Goal: Information Seeking & Learning: Learn about a topic

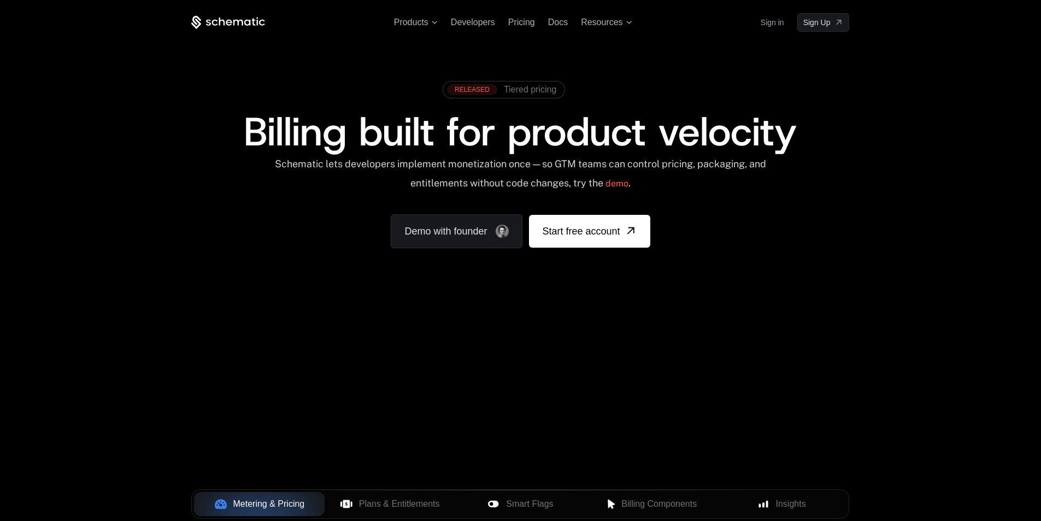
click at [535, 136] on span "Billing built for product velocity" at bounding box center [520, 131] width 553 height 52
click at [534, 136] on span "Billing built for product velocity" at bounding box center [520, 131] width 553 height 52
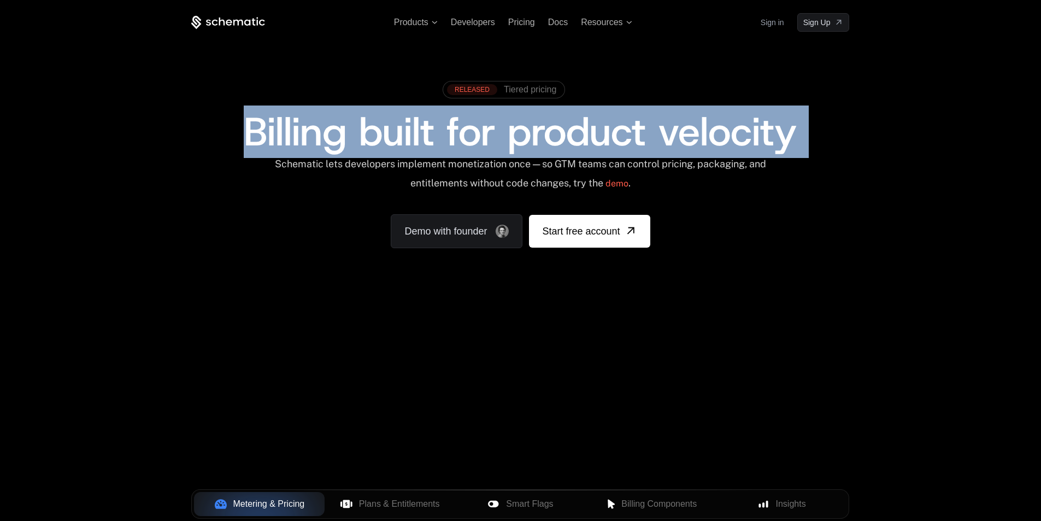
click at [534, 136] on span "Billing built for product velocity" at bounding box center [520, 131] width 553 height 52
click at [628, 83] on div "RELEASED Tiered pricing" at bounding box center [520, 93] width 658 height 37
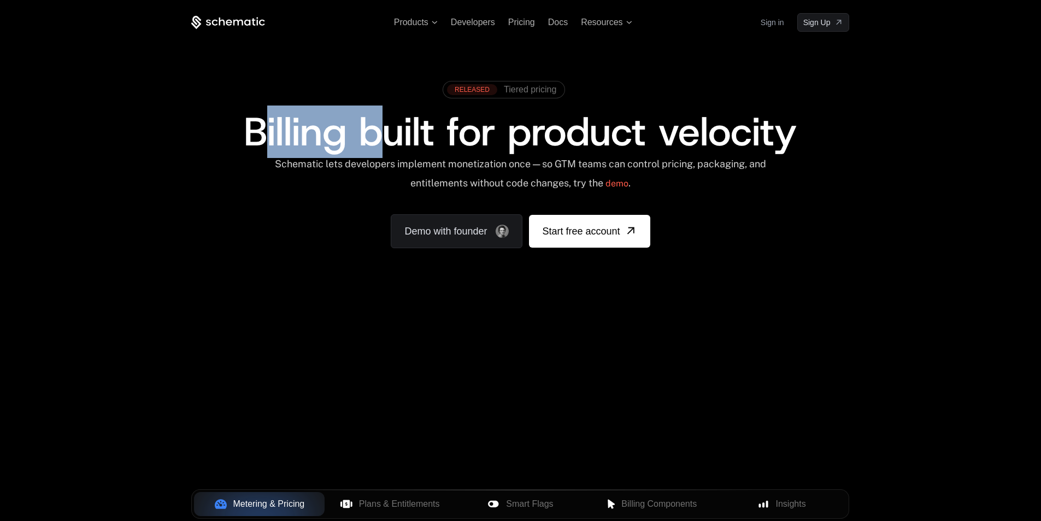
drag, startPoint x: 269, startPoint y: 128, endPoint x: 796, endPoint y: 148, distance: 526.6
click at [795, 148] on span "Billing built for product velocity" at bounding box center [520, 131] width 553 height 52
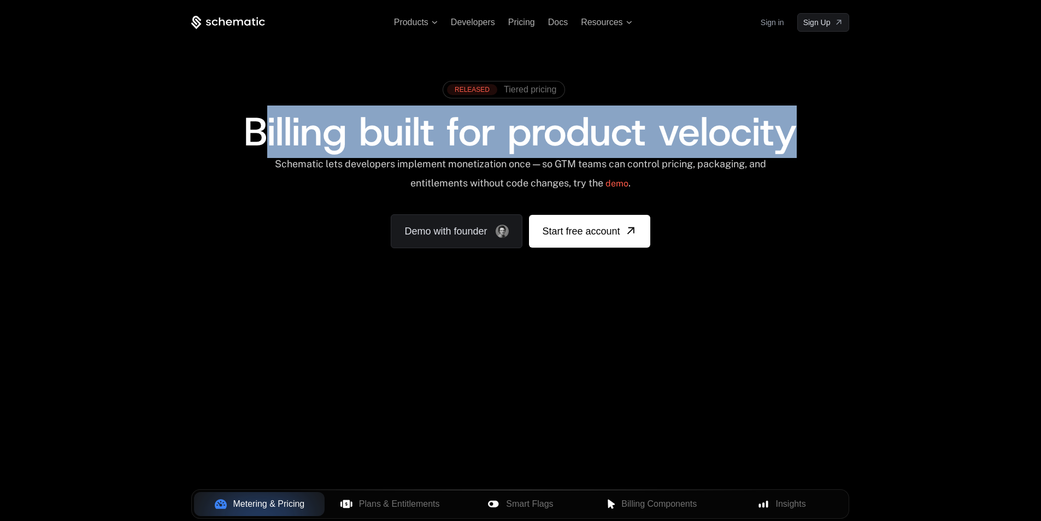
click at [797, 148] on span "Billing built for product velocity" at bounding box center [520, 131] width 553 height 52
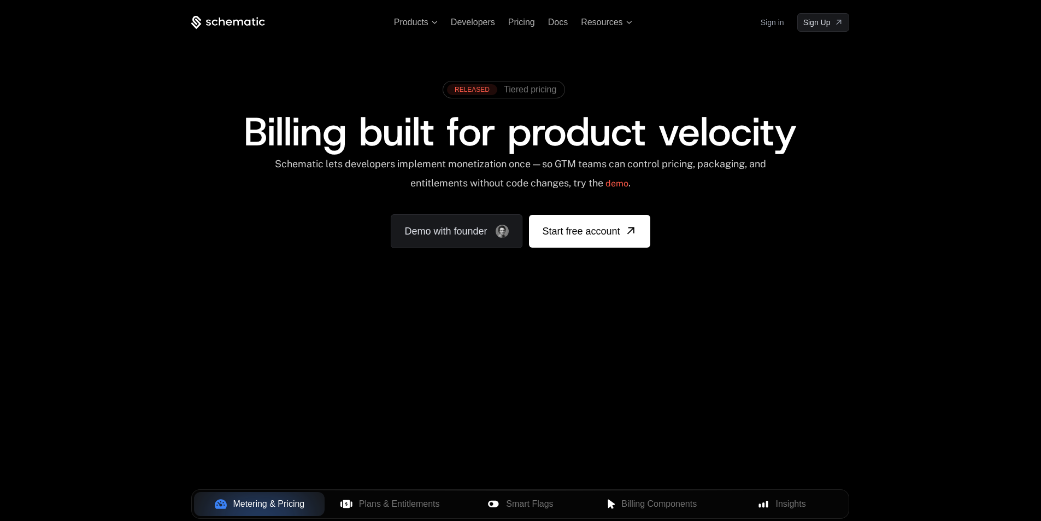
click at [718, 136] on span "Billing built for product velocity" at bounding box center [520, 131] width 553 height 52
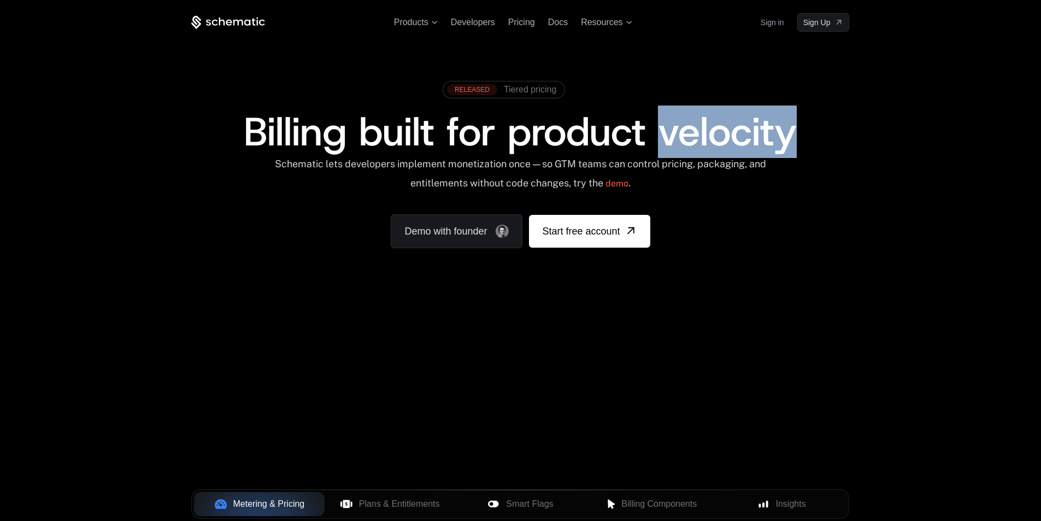
click at [718, 136] on span "Billing built for product velocity" at bounding box center [520, 131] width 553 height 52
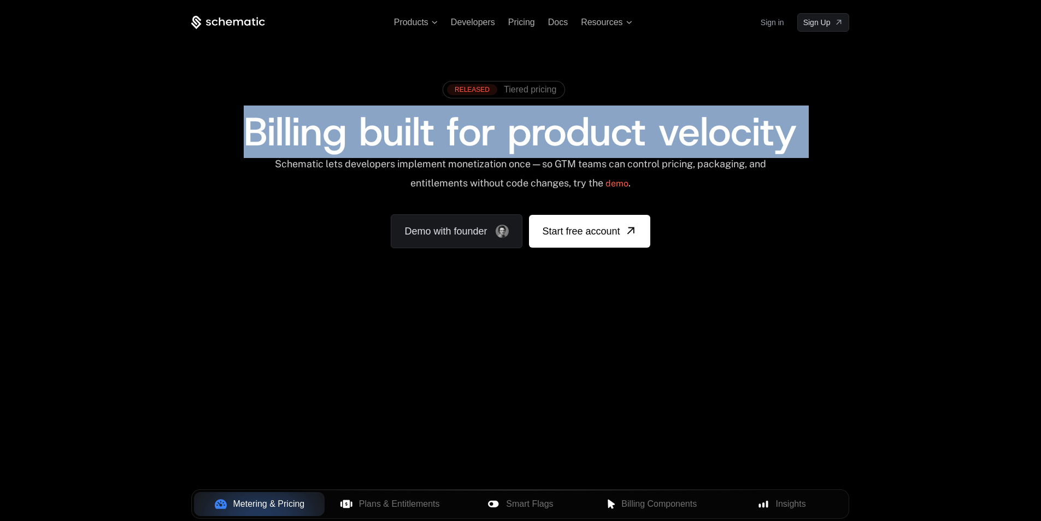
click at [718, 136] on span "Billing built for product velocity" at bounding box center [520, 131] width 553 height 52
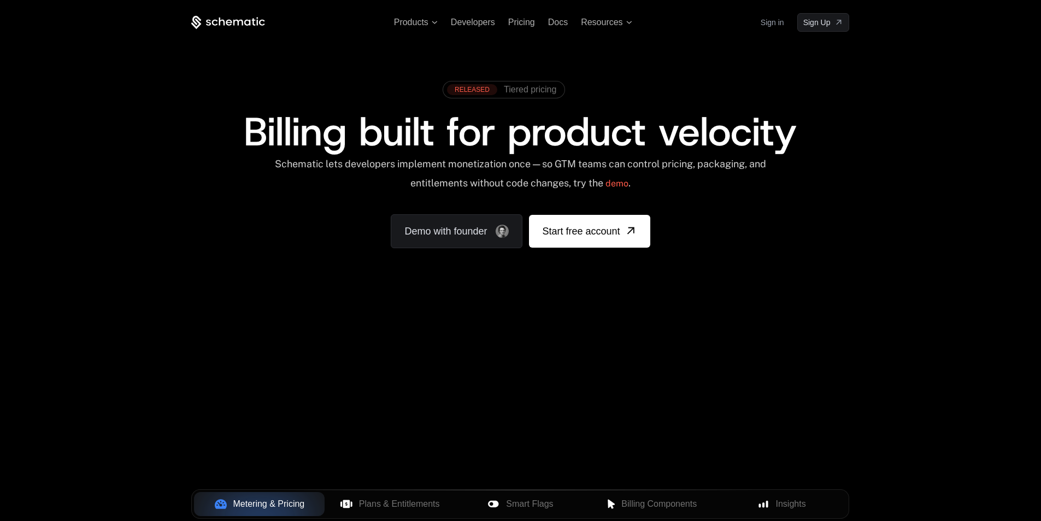
click at [710, 73] on div "RELEASED Tiered pricing Billing built for product velocity Schematic lets devel…" at bounding box center [520, 162] width 710 height 260
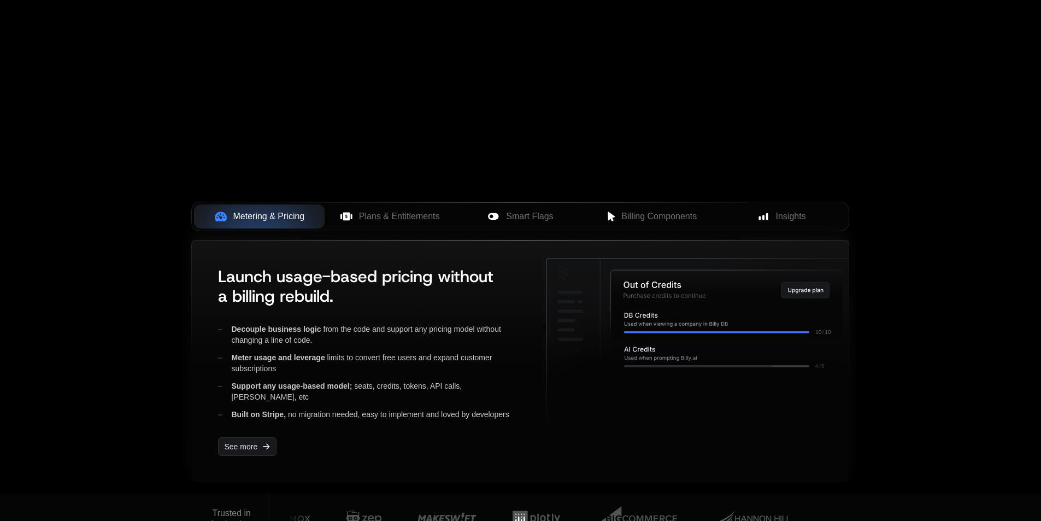
scroll to position [219, 0]
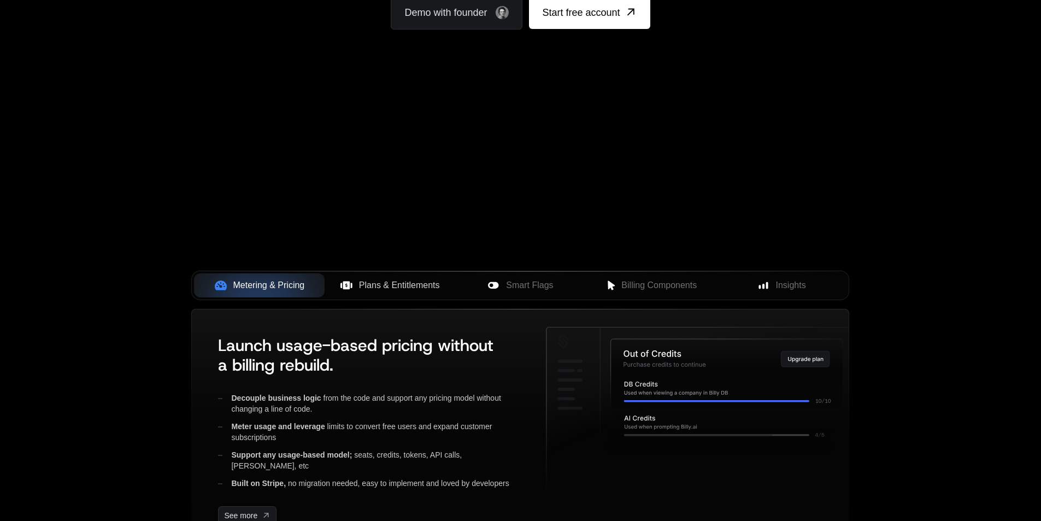
click at [428, 285] on span "Plans & Entitlements" at bounding box center [399, 285] width 81 height 13
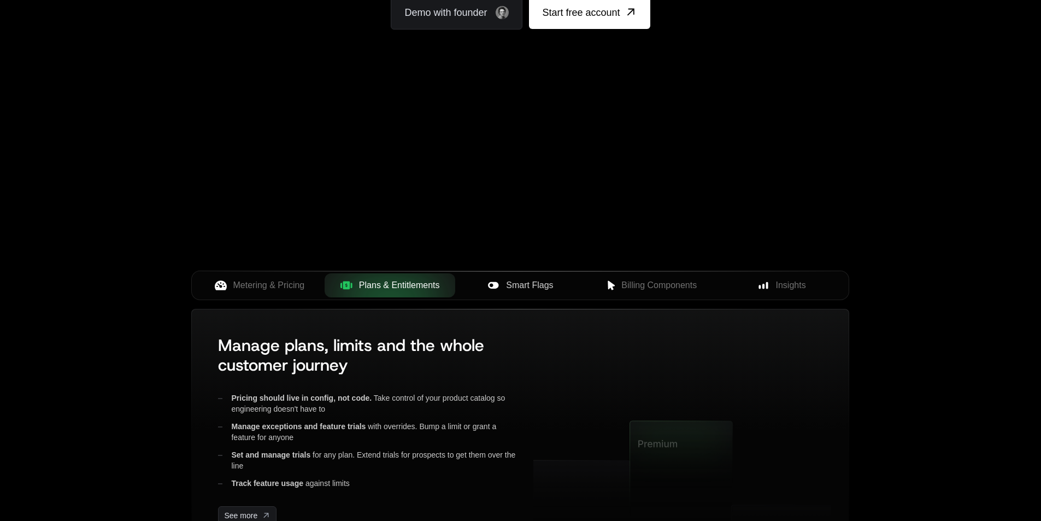
click at [532, 286] on span "Smart Flags" at bounding box center [529, 285] width 47 height 13
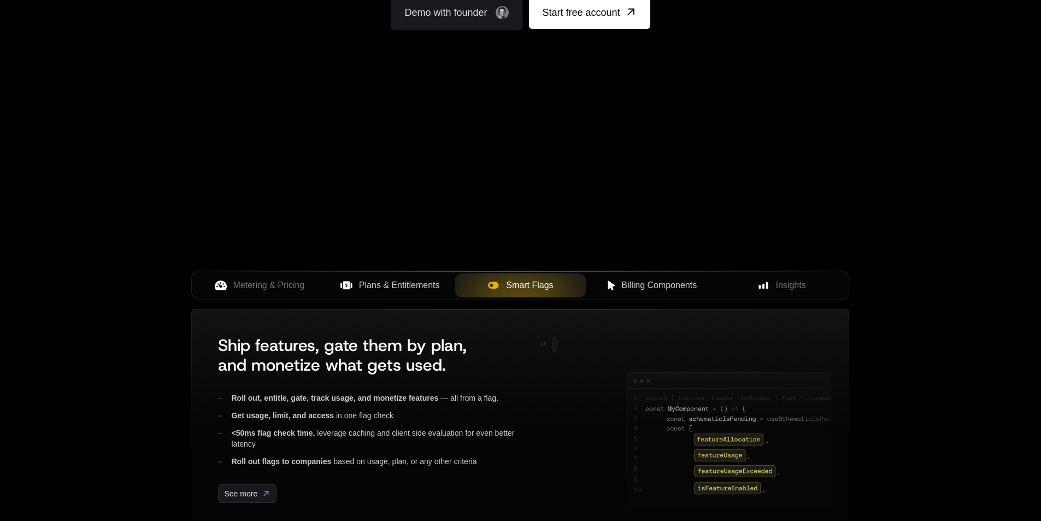
click at [649, 285] on span "Billing Components" at bounding box center [658, 285] width 75 height 13
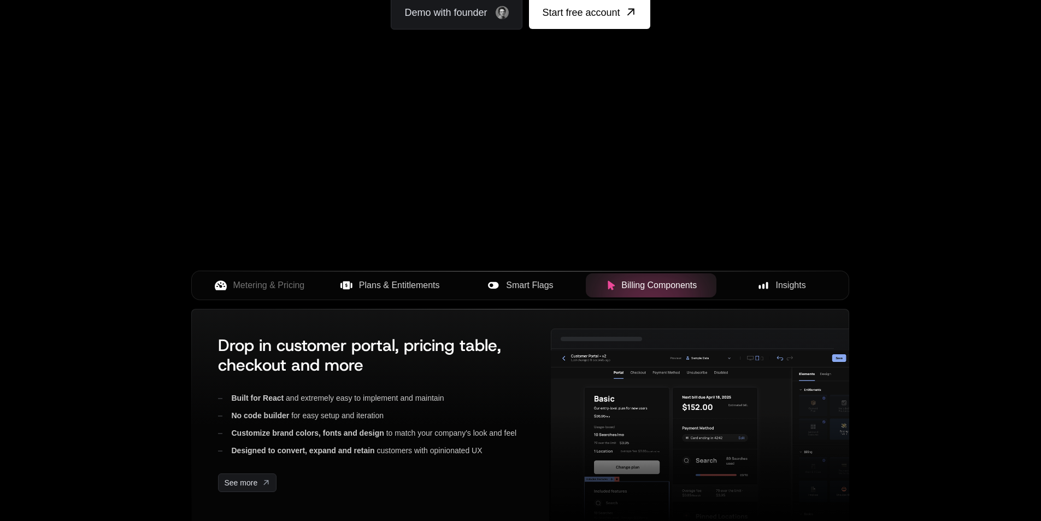
click at [771, 282] on div "Insights" at bounding box center [781, 285] width 113 height 13
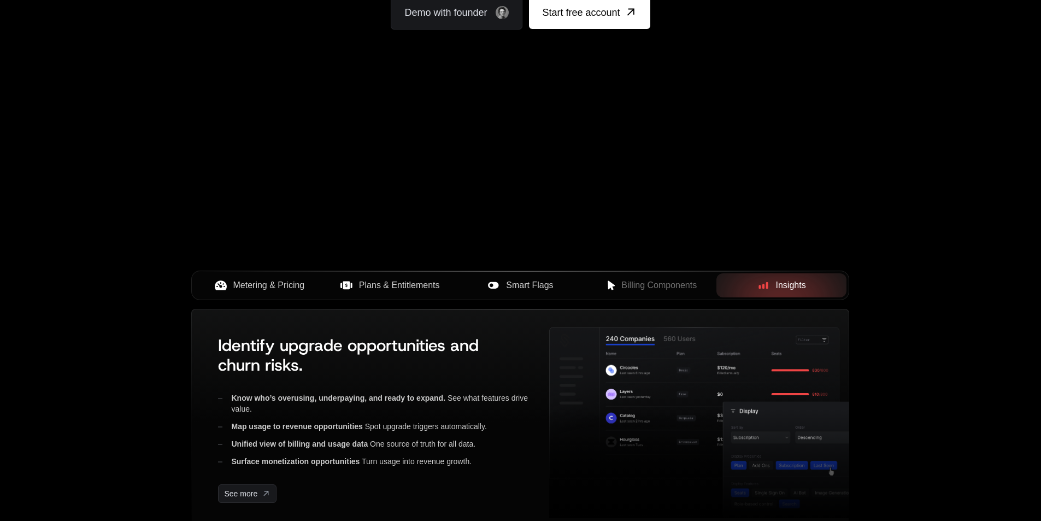
click at [240, 287] on span "Metering & Pricing" at bounding box center [269, 285] width 72 height 13
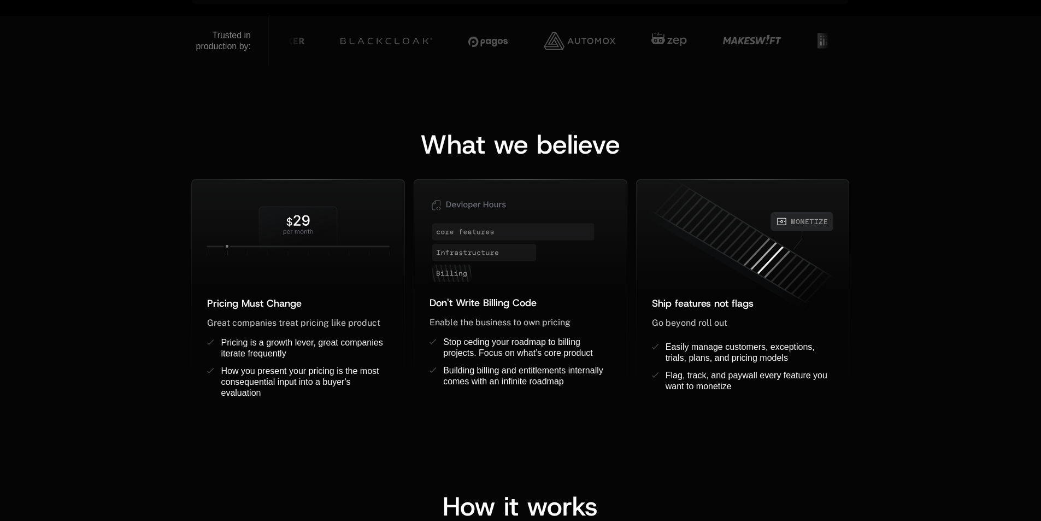
scroll to position [874, 0]
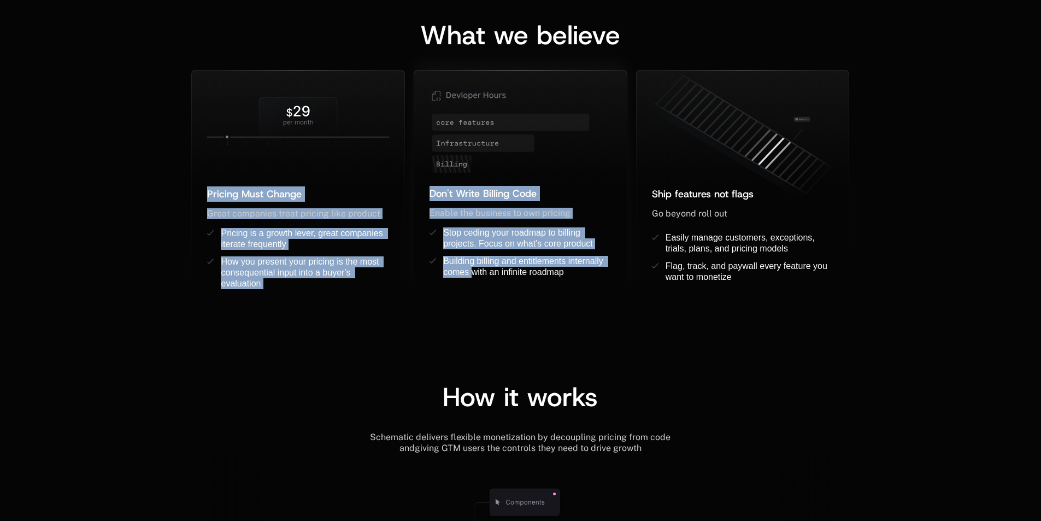
drag, startPoint x: 257, startPoint y: 215, endPoint x: 545, endPoint y: 289, distance: 297.8
click at [526, 291] on div "Pricing Must Change ﻿ ﻿ Great companies treat pricing like product ﻿ Pricing is…" at bounding box center [520, 183] width 658 height 226
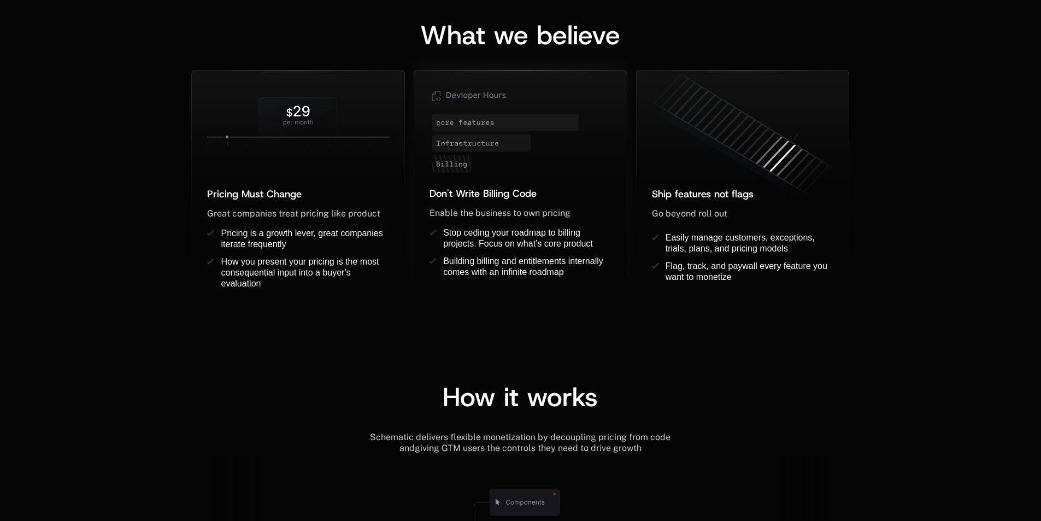
click at [625, 278] on div "Don't Write Billing Code ﻿ Enable the business to own pricing ﻿ ﻿ Stop ceding y…" at bounding box center [520, 238] width 213 height 105
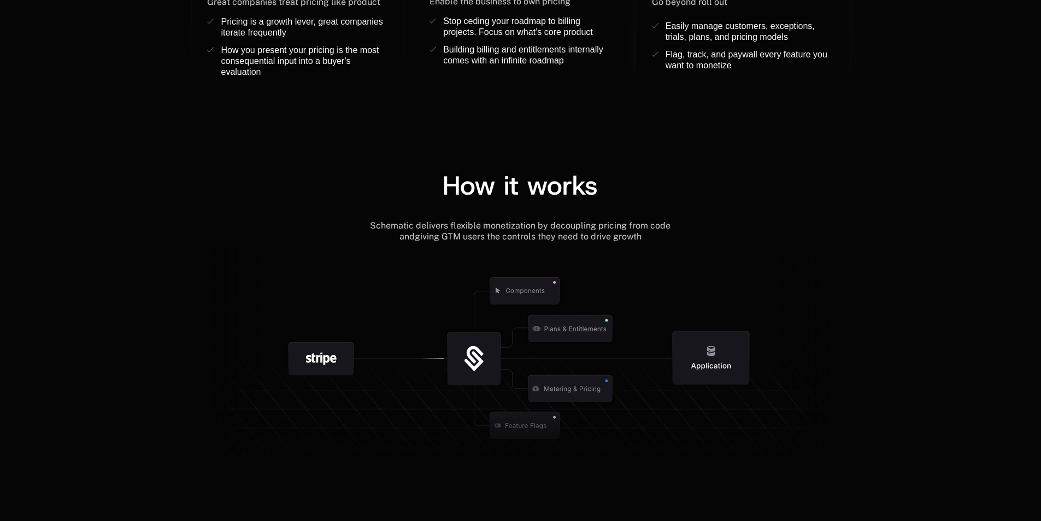
scroll to position [1147, 0]
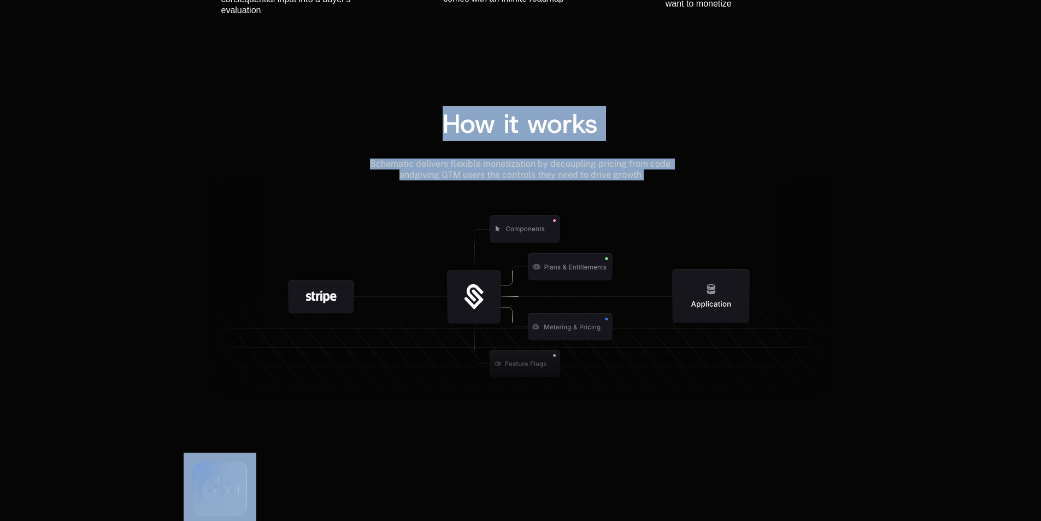
drag, startPoint x: 346, startPoint y: 155, endPoint x: 694, endPoint y: 182, distance: 348.6
click at [694, 182] on div "How it works Schematic delivers flexible monetization by decoupling pricing fro…" at bounding box center [520, 259] width 658 height 298
click at [694, 182] on icon at bounding box center [520, 294] width 658 height 228
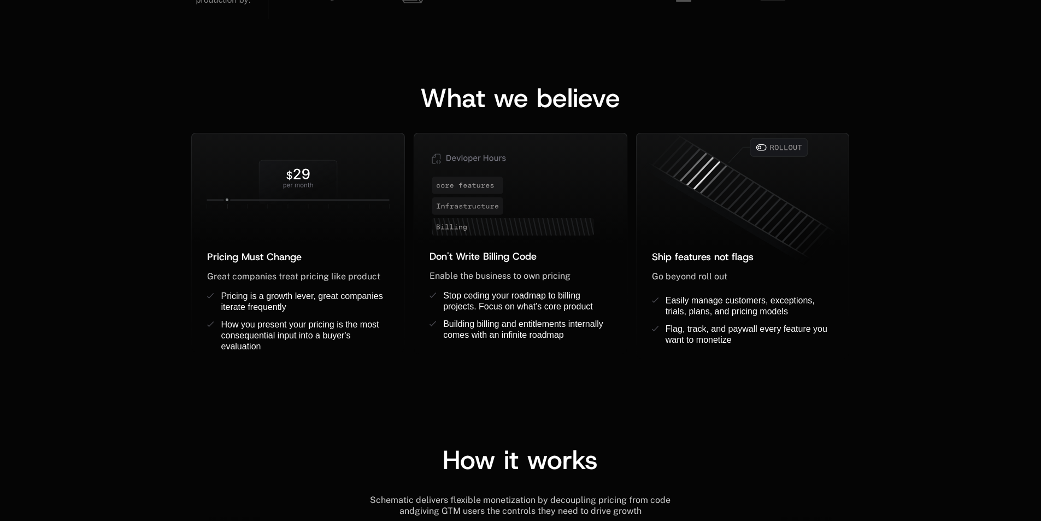
scroll to position [0, 0]
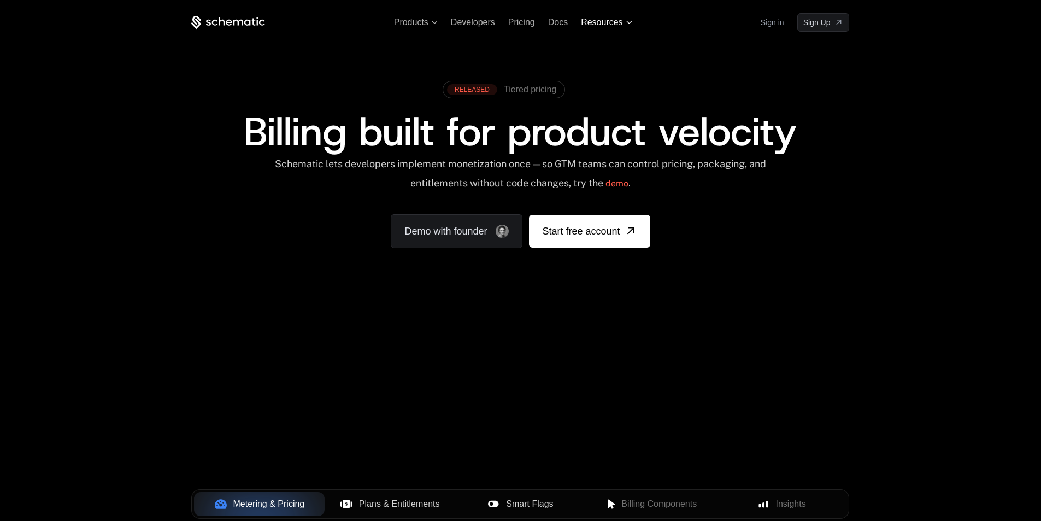
click at [600, 22] on span "Resources" at bounding box center [602, 22] width 42 height 10
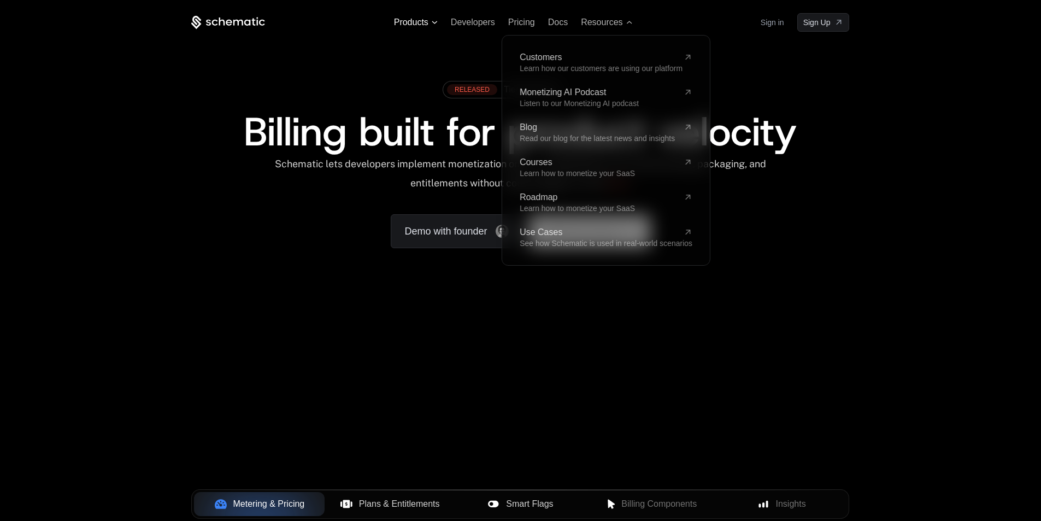
click at [427, 24] on span "Products" at bounding box center [411, 22] width 34 height 10
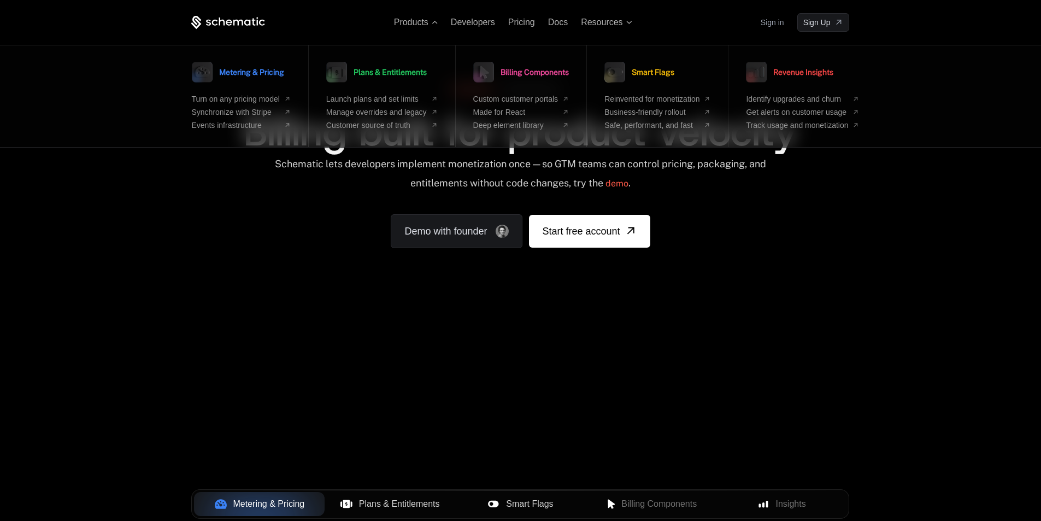
click at [441, 21] on ul "Products Metering & Pricing Turn on any pricing model Synchronize with Stripe E…" at bounding box center [513, 22] width 238 height 10
click at [467, 21] on span "Developers" at bounding box center [473, 21] width 44 height 9
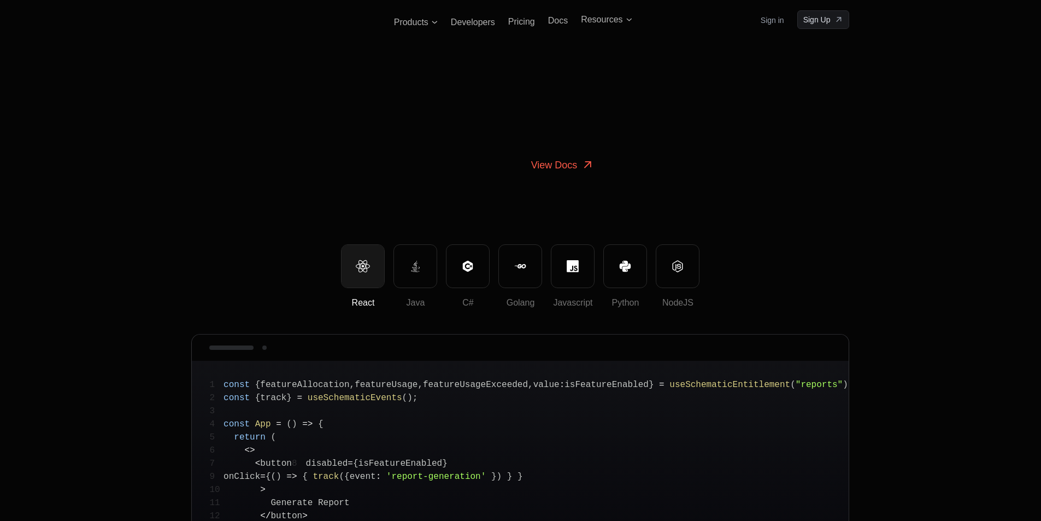
click at [257, 21] on icon at bounding box center [258, 21] width 2 height 8
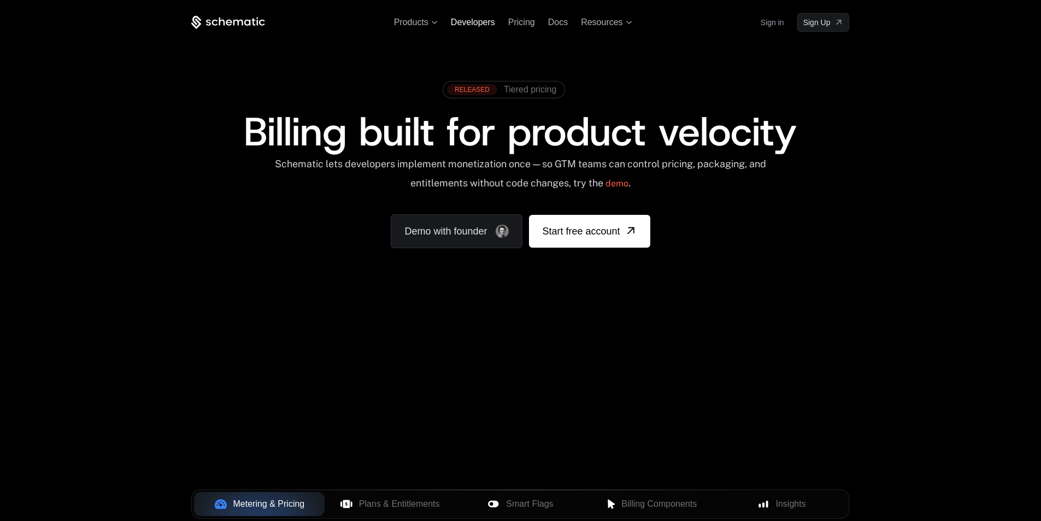
click at [472, 21] on span "Developers" at bounding box center [473, 21] width 44 height 9
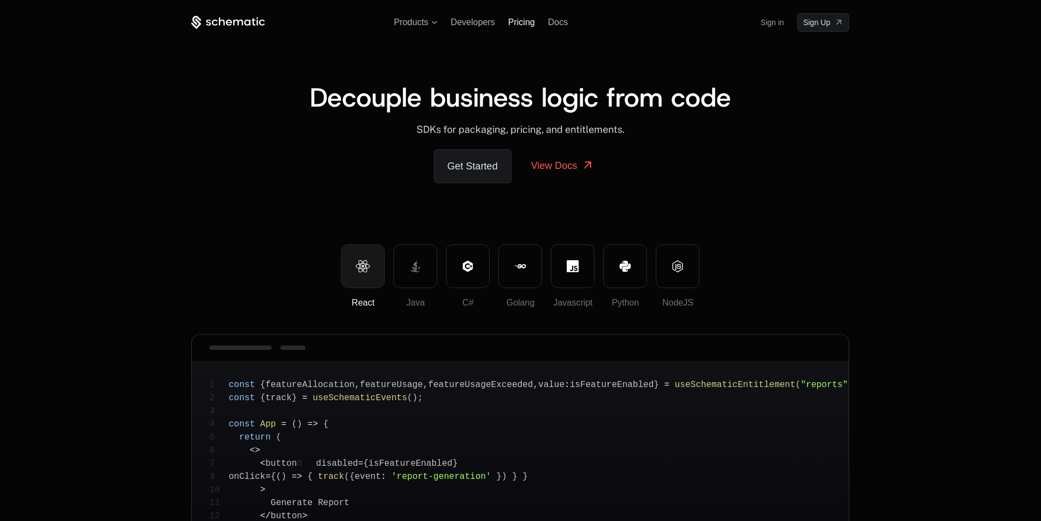
click at [521, 22] on span "Pricing" at bounding box center [521, 21] width 27 height 9
